Goal: Navigation & Orientation: Find specific page/section

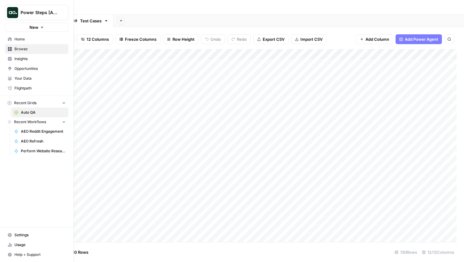
click at [18, 12] on img "Workspace: Power Steps [Admin]" at bounding box center [12, 12] width 11 height 11
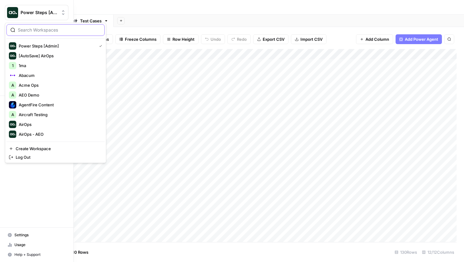
click at [38, 31] on input "search" at bounding box center [59, 30] width 83 height 6
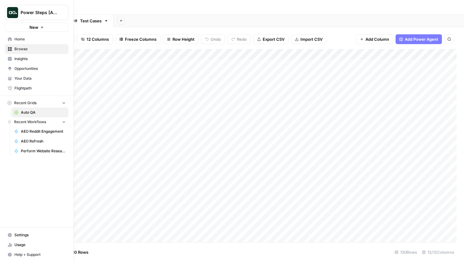
click at [25, 75] on link "Your Data" at bounding box center [37, 79] width 64 height 10
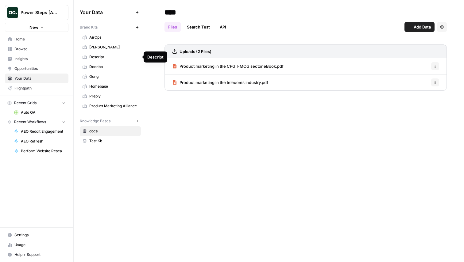
click at [34, 14] on span "Power Steps [Admin]" at bounding box center [39, 13] width 37 height 6
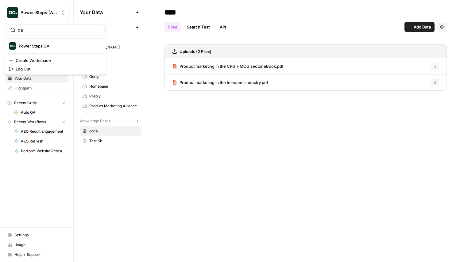
type input "qa"
click at [41, 45] on span "Power Steps QA" at bounding box center [59, 46] width 81 height 6
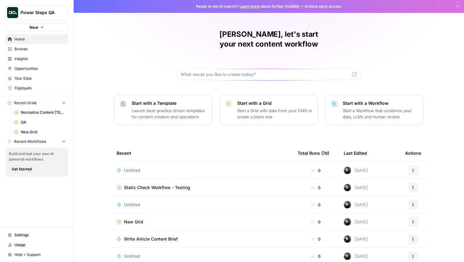
click at [34, 78] on span "Your Data" at bounding box center [39, 79] width 51 height 6
